Goal: Check status: Check status

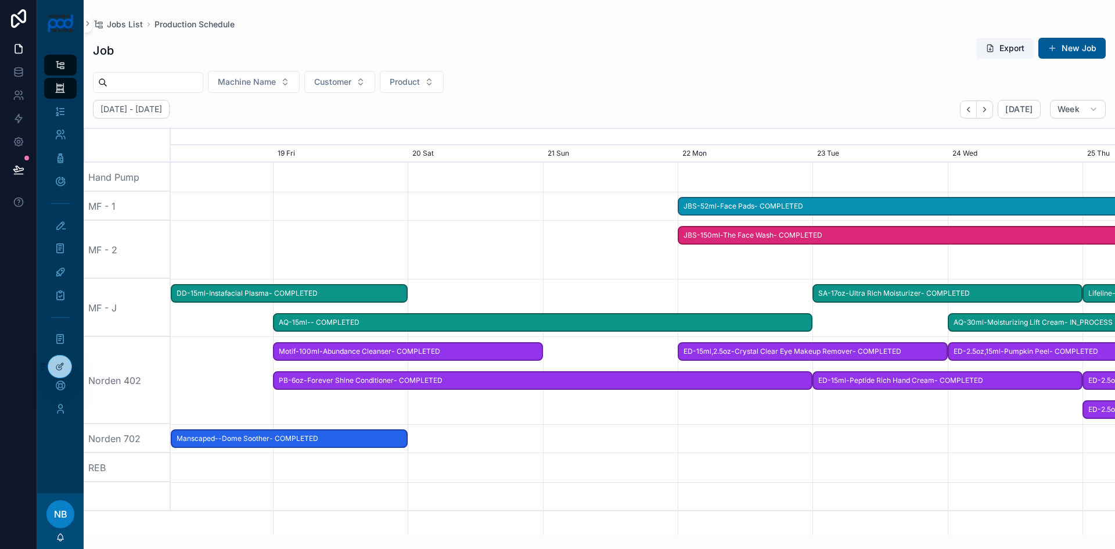
scroll to position [0, 1416]
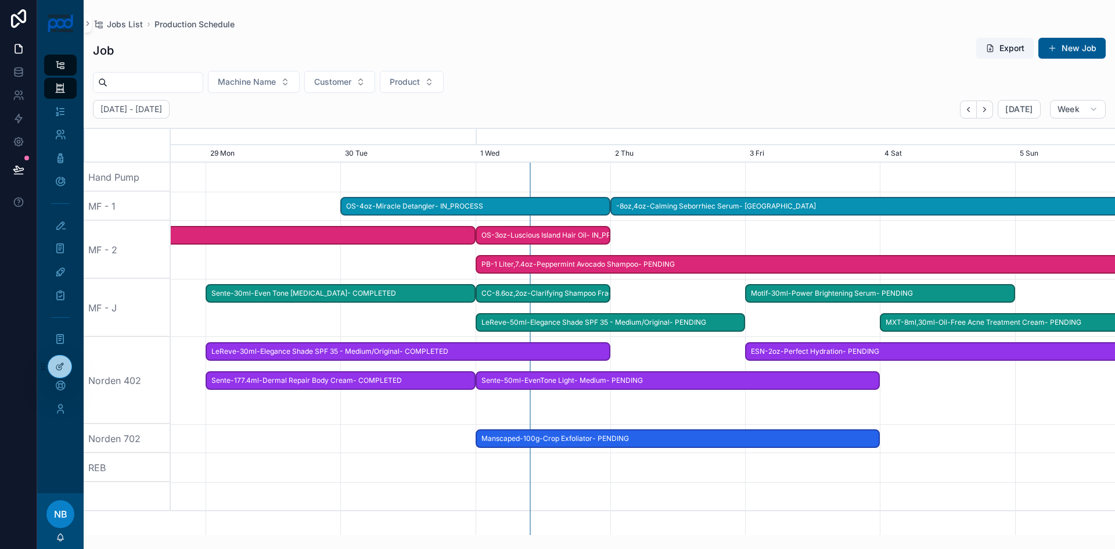
click at [564, 324] on span "LeReve-50ml-Elegance Shade SPF 35 - Medium/Original- PENDING" at bounding box center [611, 322] width 268 height 19
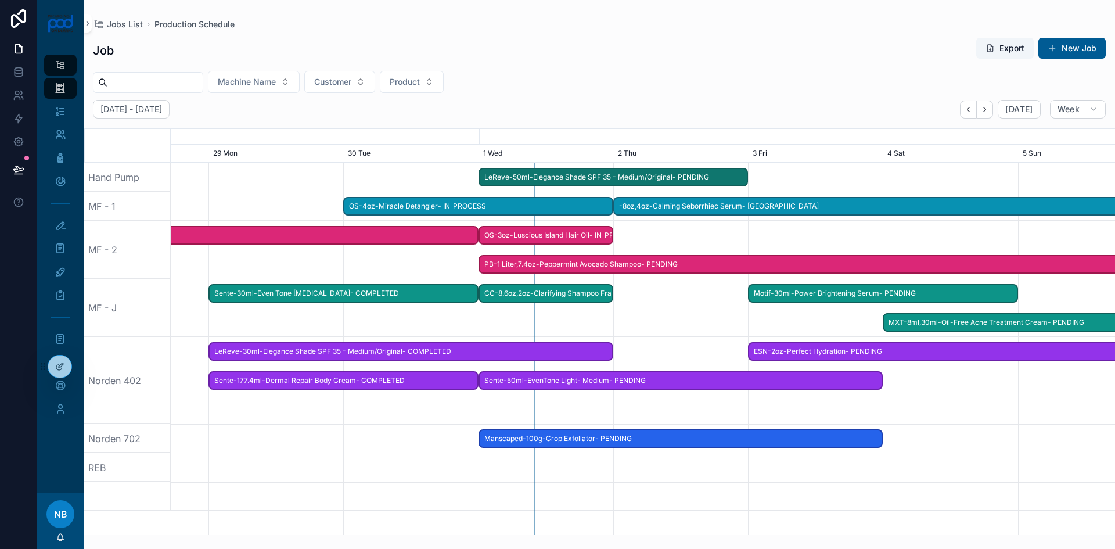
drag, startPoint x: 565, startPoint y: 323, endPoint x: 568, endPoint y: 183, distance: 140.0
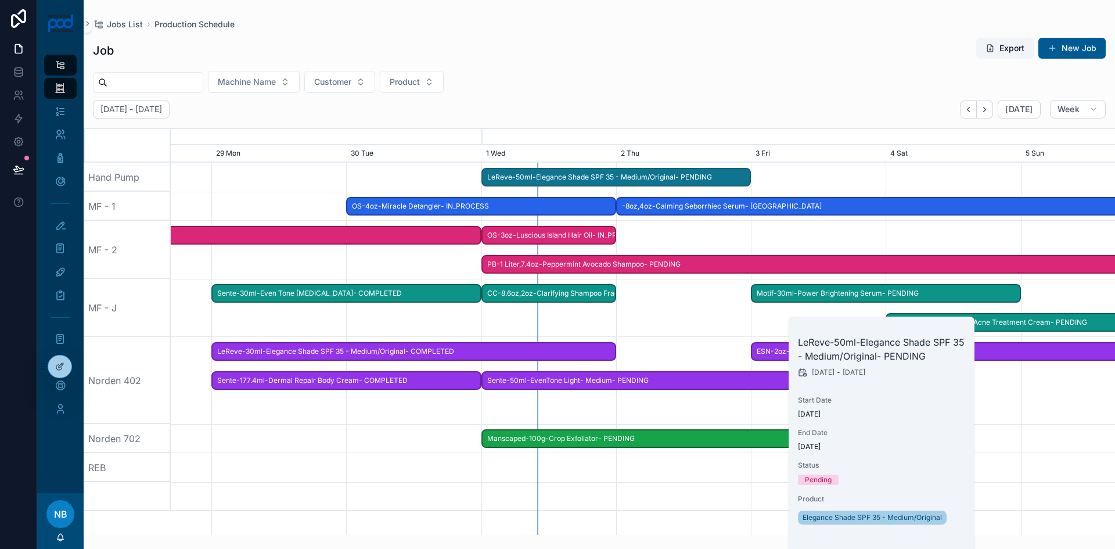
scroll to position [0, 1416]
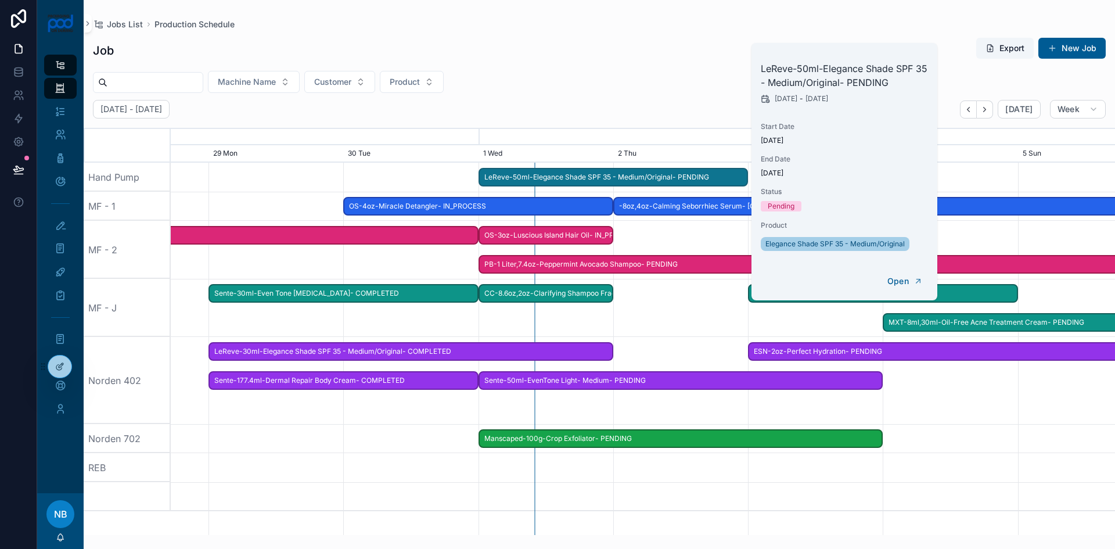
click at [606, 175] on span "LeReve-50ml-Elegance Shade SPF 35 - Medium/Original- PENDING" at bounding box center [614, 177] width 268 height 19
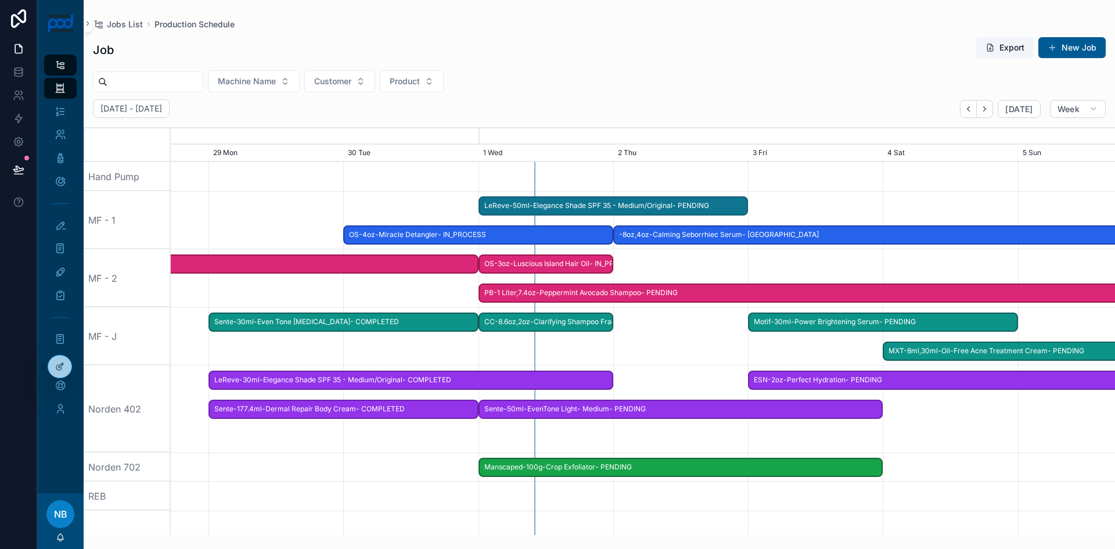
drag, startPoint x: 603, startPoint y: 178, endPoint x: 603, endPoint y: 196, distance: 18.0
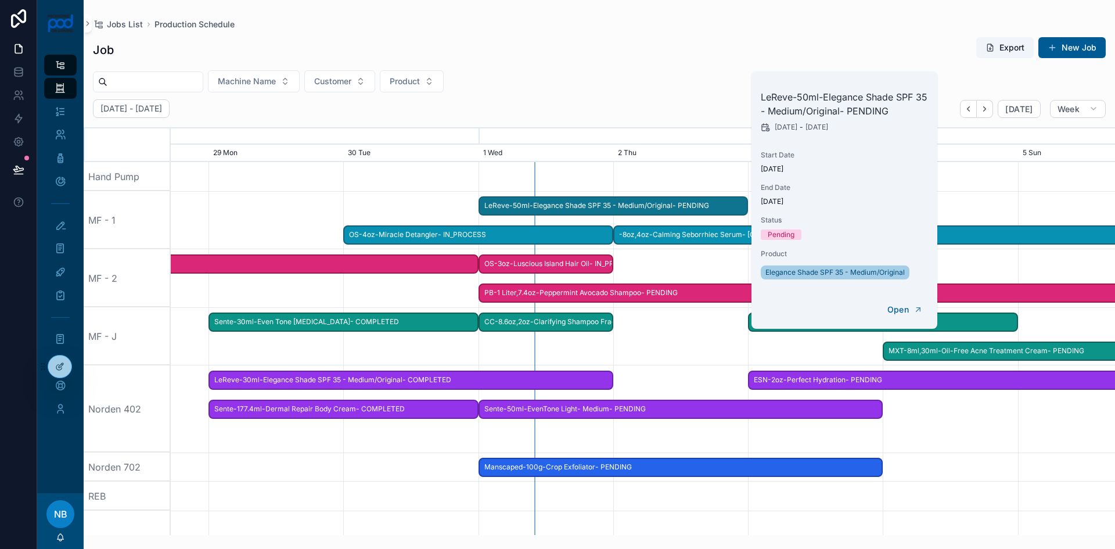
click at [657, 334] on div "scrollable content" at bounding box center [642, 336] width 3777 height 58
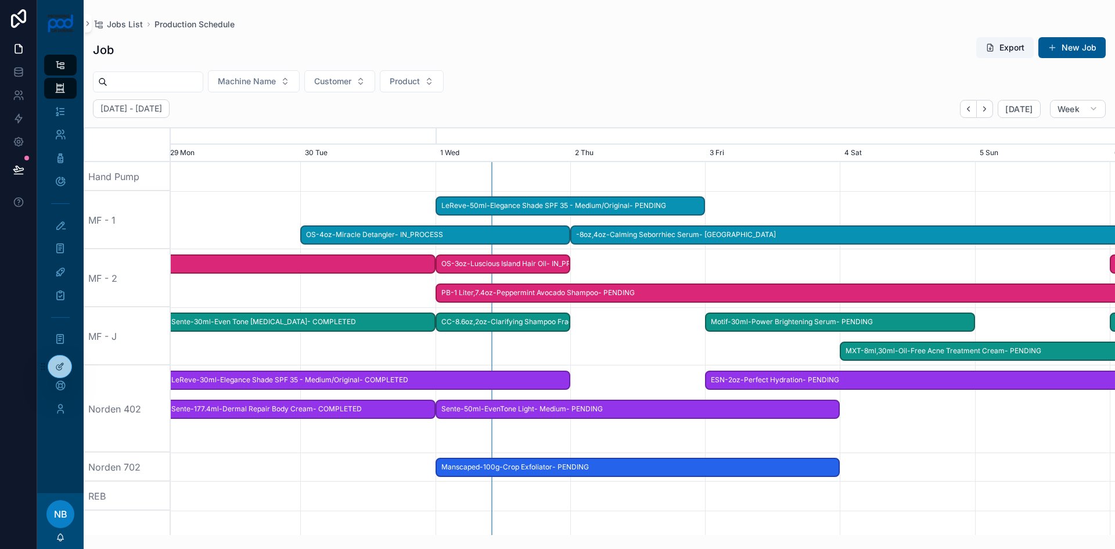
scroll to position [0, 1456]
drag, startPoint x: 1046, startPoint y: 438, endPoint x: 934, endPoint y: 435, distance: 112.1
click at [944, 440] on div "scrollable content" at bounding box center [602, 408] width 3777 height 87
click at [813, 327] on span "Motif-30ml-Power Brightening Serum- PENDING" at bounding box center [843, 321] width 268 height 19
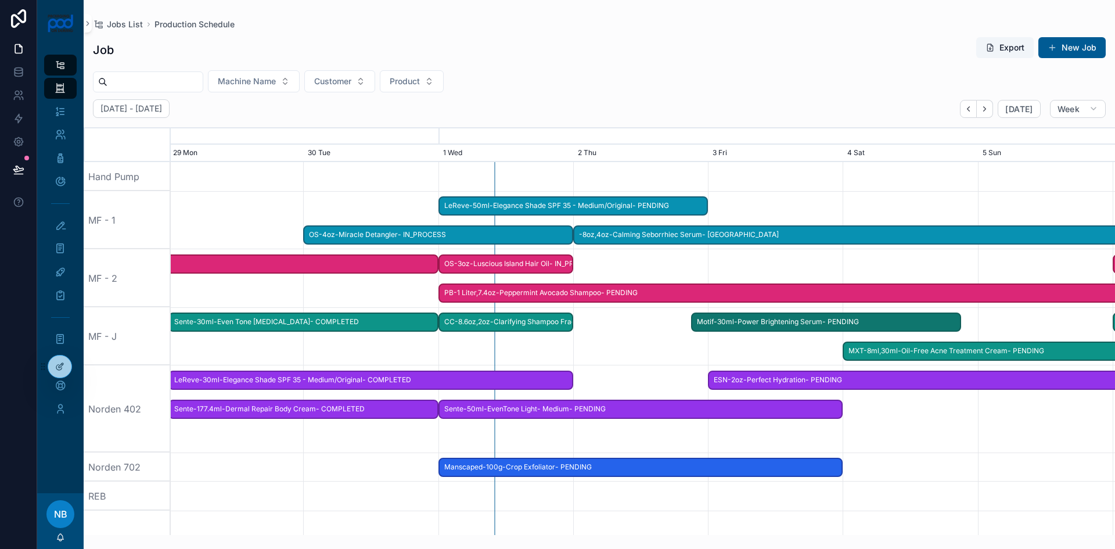
scroll to position [0, 1464]
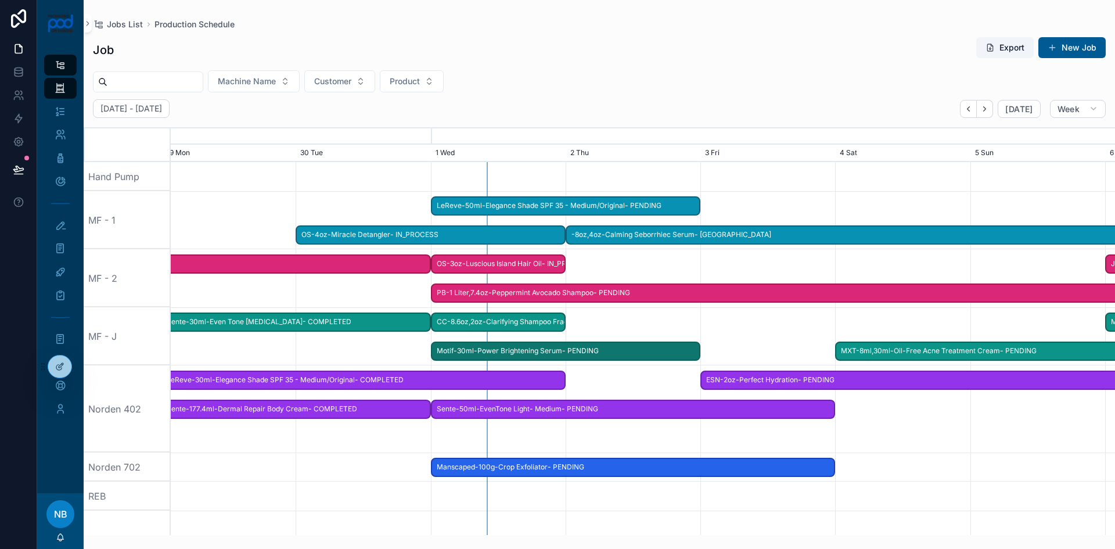
drag, startPoint x: 812, startPoint y: 325, endPoint x: 535, endPoint y: 347, distance: 278.4
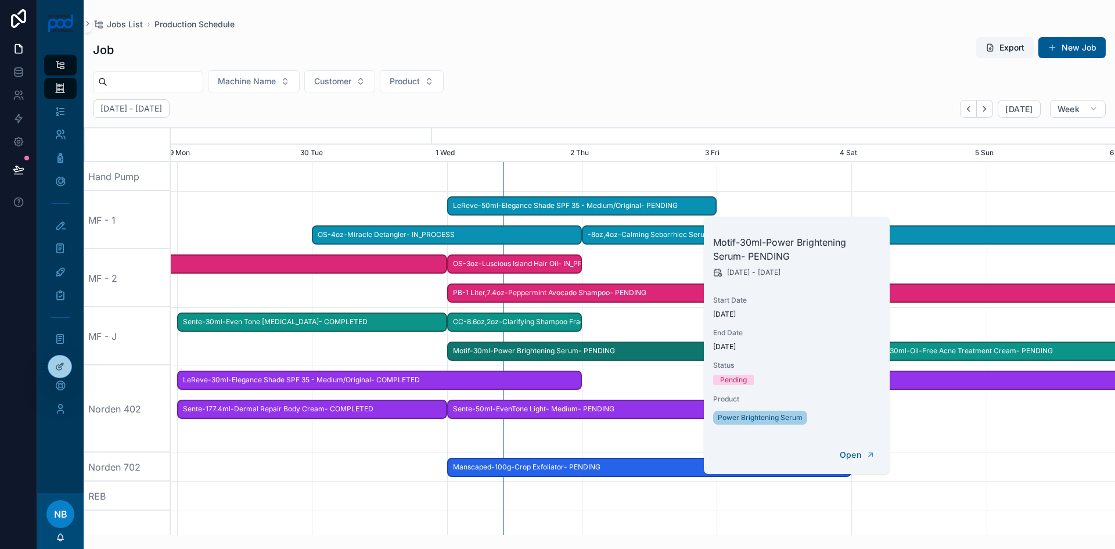
scroll to position [0, 1400]
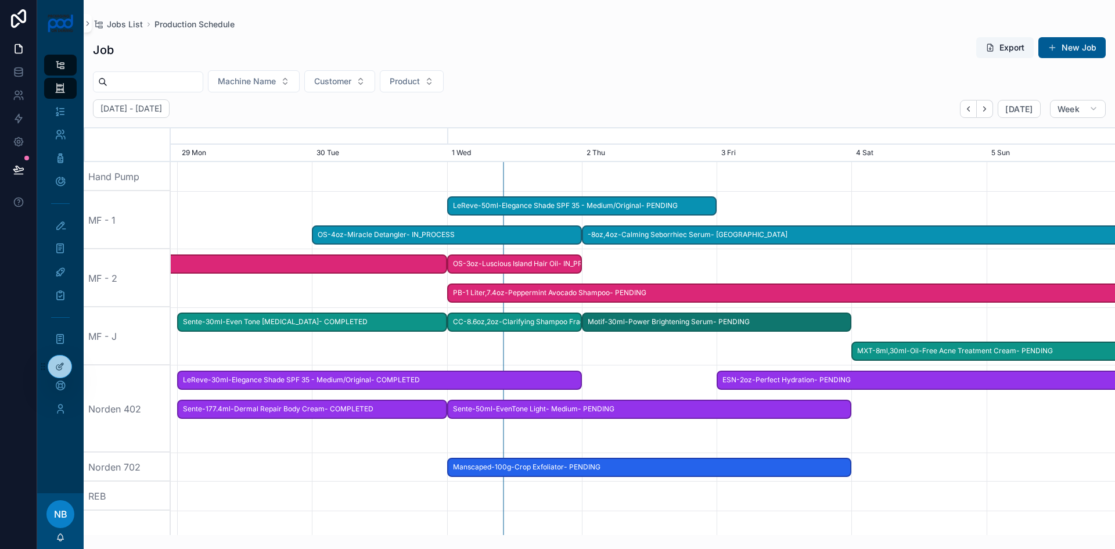
drag, startPoint x: 529, startPoint y: 348, endPoint x: 680, endPoint y: 323, distance: 152.9
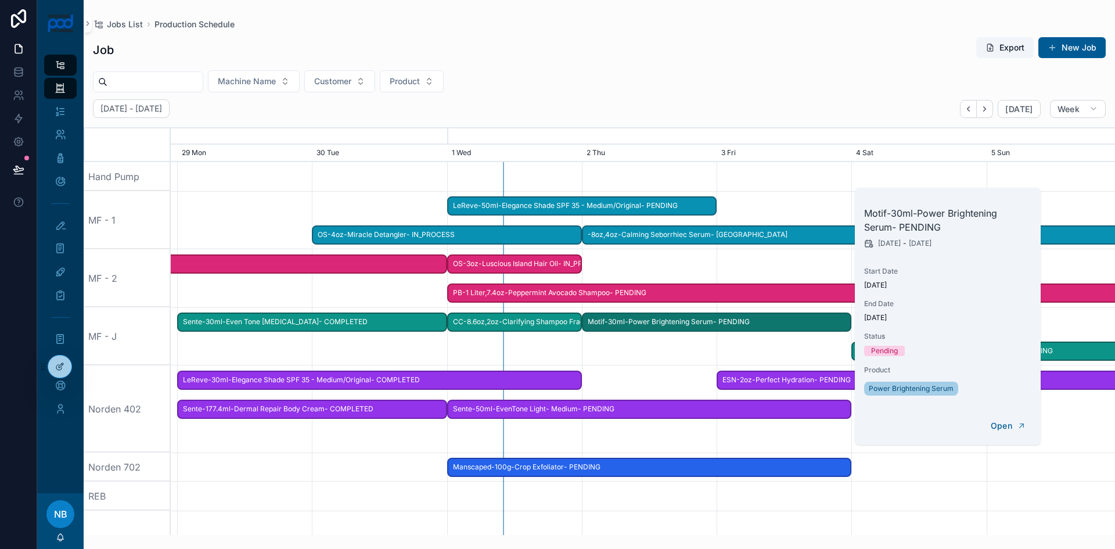
drag, startPoint x: 1086, startPoint y: 354, endPoint x: 1072, endPoint y: 351, distance: 14.2
click at [1082, 354] on span "MXT-8ml,30ml-Oil-Free Acne Treatment Cream- PENDING" at bounding box center [1053, 350] width 402 height 19
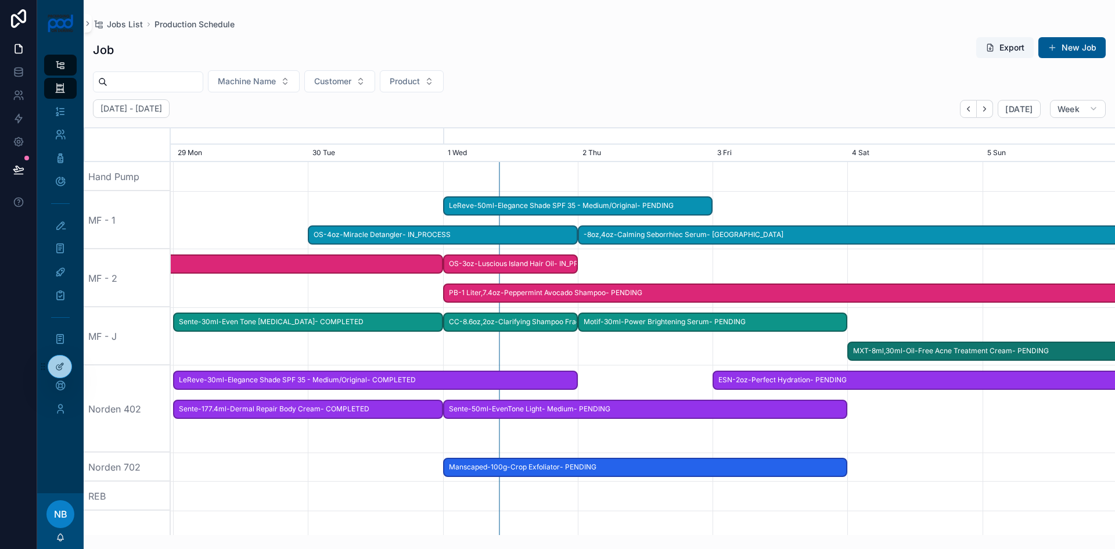
scroll to position [0, 0]
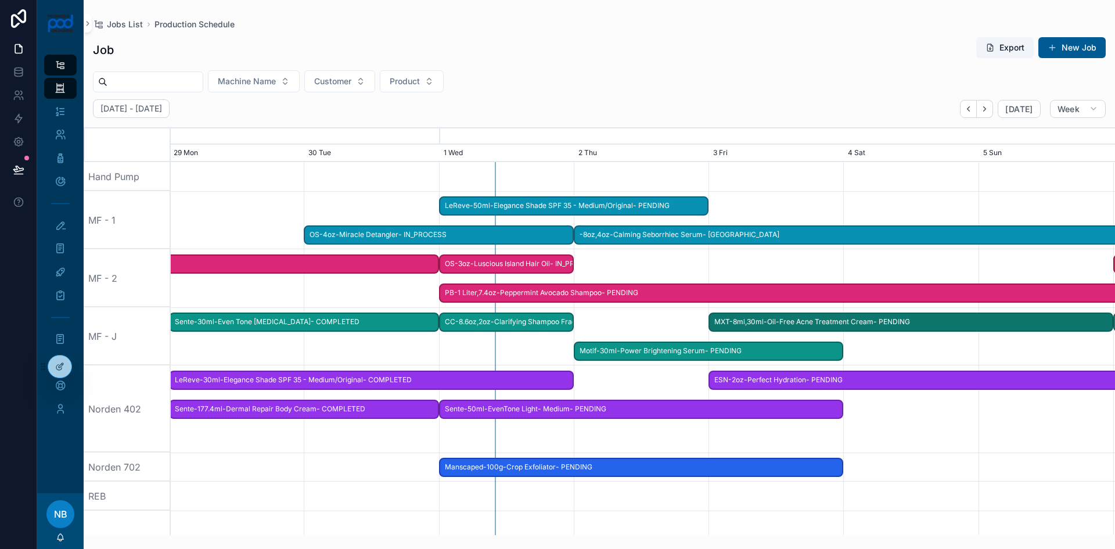
drag, startPoint x: 1033, startPoint y: 350, endPoint x: 892, endPoint y: 356, distance: 141.2
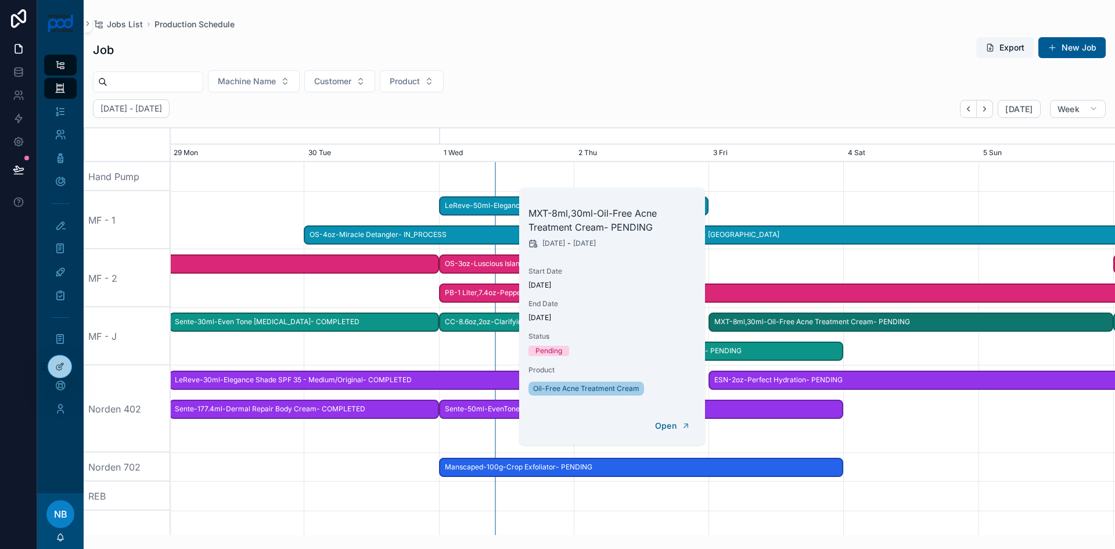
click at [980, 352] on div "scrollable content" at bounding box center [642, 336] width 3777 height 58
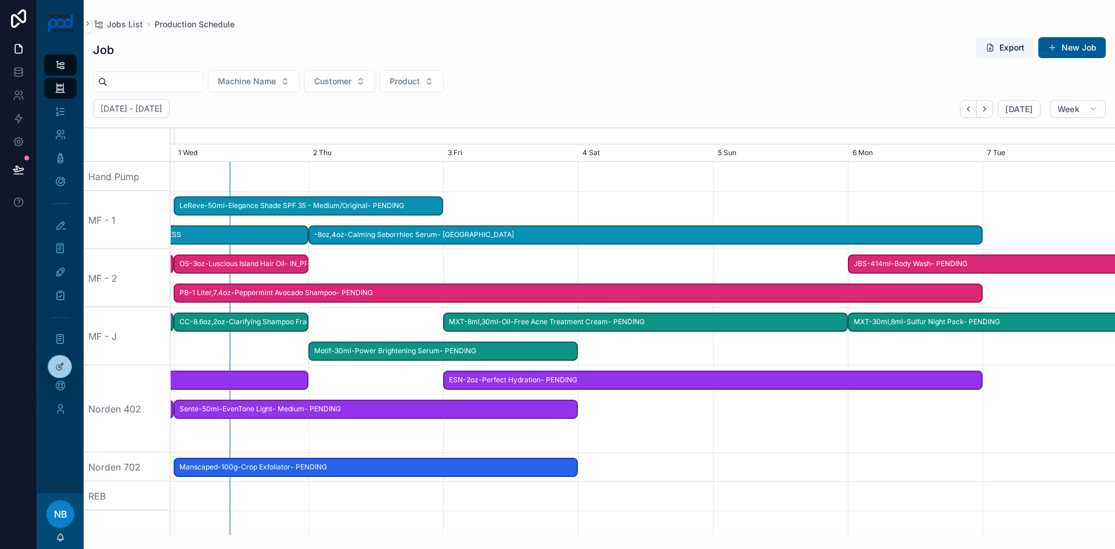
drag, startPoint x: 1025, startPoint y: 355, endPoint x: 739, endPoint y: 363, distance: 286.4
click at [739, 363] on div "scrollable content" at bounding box center [557, 336] width 3777 height 58
click at [786, 325] on span "MXT-8ml,30ml-Oil-Free Acne Treatment Cream- PENDING" at bounding box center [645, 321] width 402 height 19
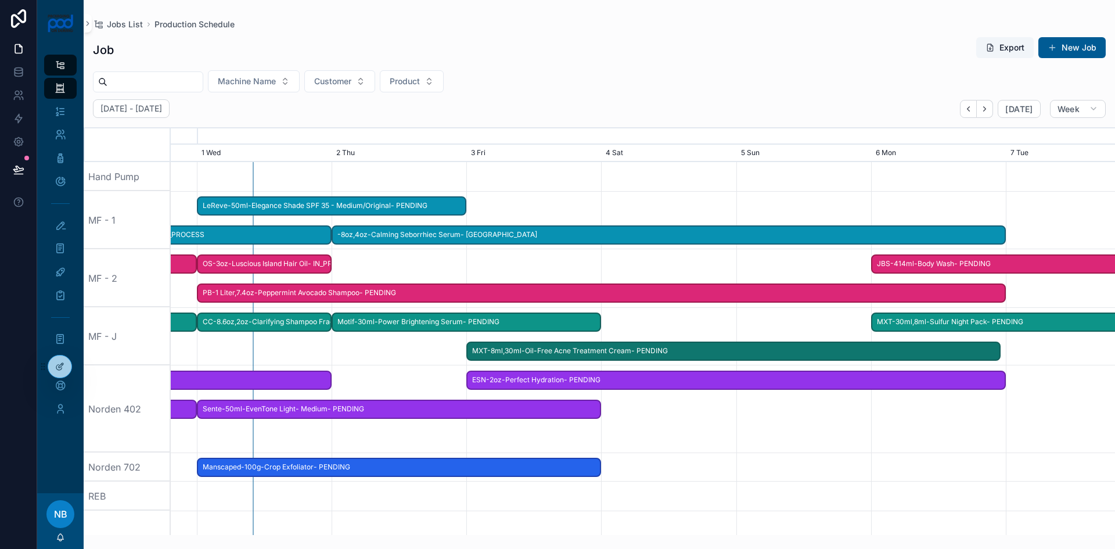
drag, startPoint x: 844, startPoint y: 325, endPoint x: 988, endPoint y: 339, distance: 144.6
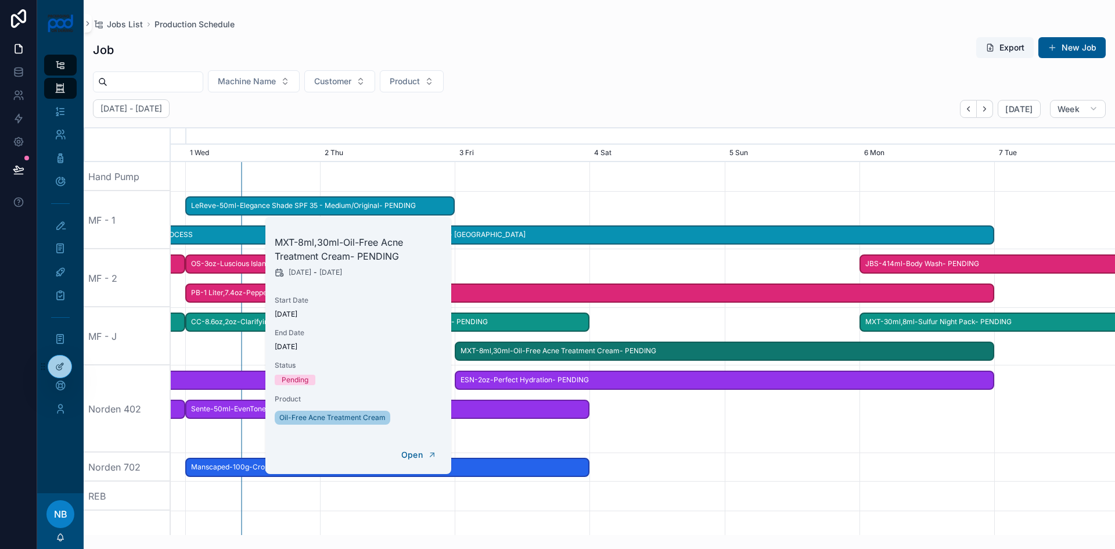
click at [1036, 363] on div "scrollable content" at bounding box center [642, 336] width 3777 height 58
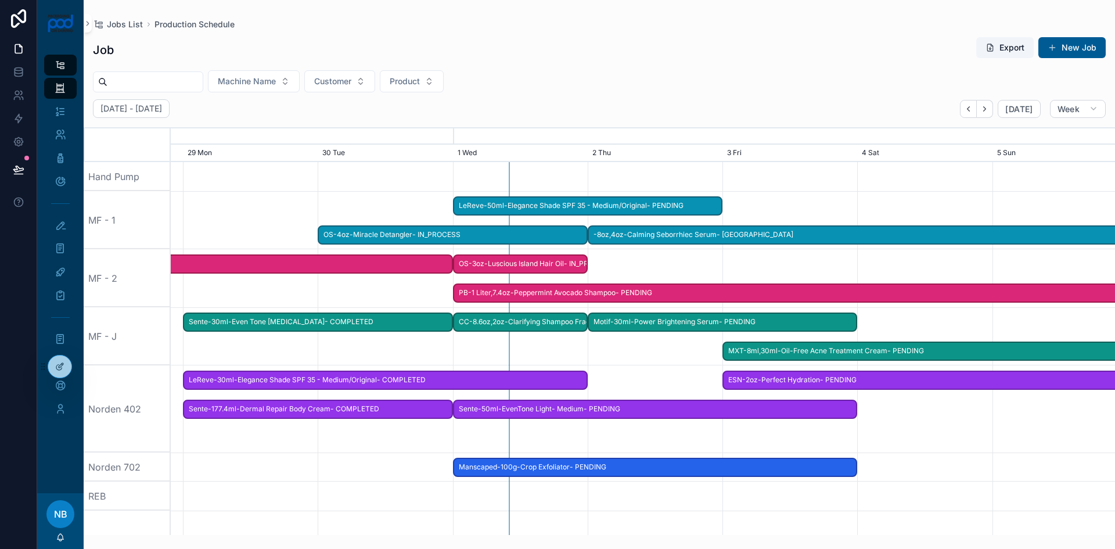
drag, startPoint x: 611, startPoint y: 416, endPoint x: 908, endPoint y: 419, distance: 297.3
click at [908, 419] on div "scrollable content" at bounding box center [910, 408] width 3777 height 87
